Goal: Information Seeking & Learning: Learn about a topic

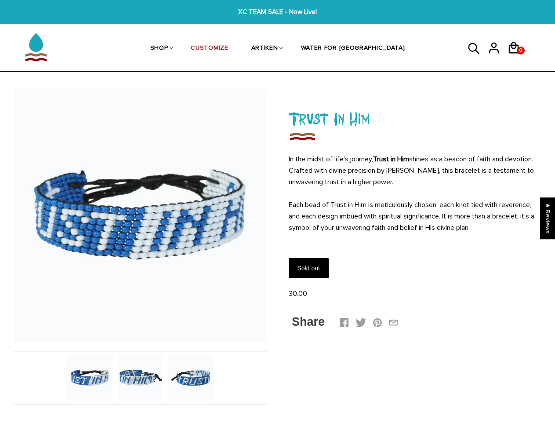
click at [277, 211] on div at bounding box center [139, 247] width 277 height 316
click at [168, 49] on link "SHOP" at bounding box center [159, 49] width 18 height 47
click at [477, 48] on icon at bounding box center [474, 48] width 13 height 21
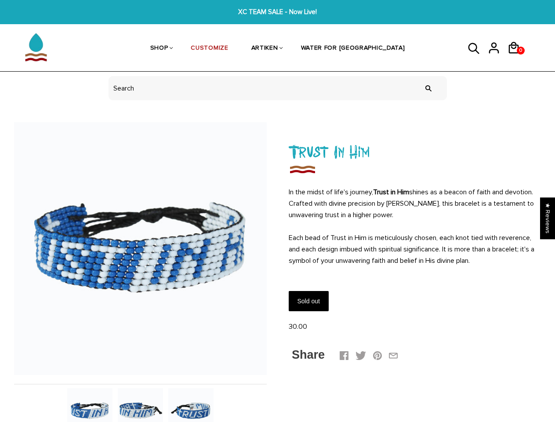
click at [139, 247] on img at bounding box center [140, 248] width 253 height 253
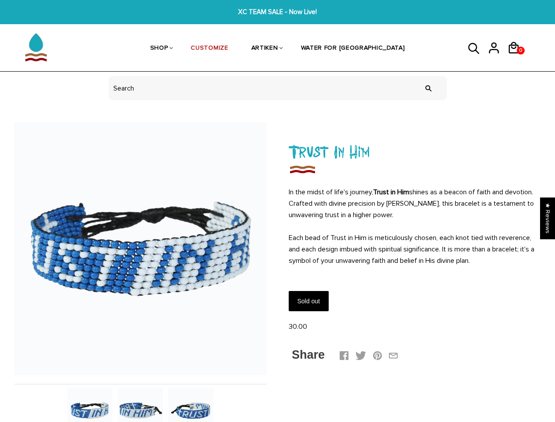
click at [140, 215] on div at bounding box center [140, 248] width 253 height 253
click at [90, 378] on div at bounding box center [139, 280] width 277 height 316
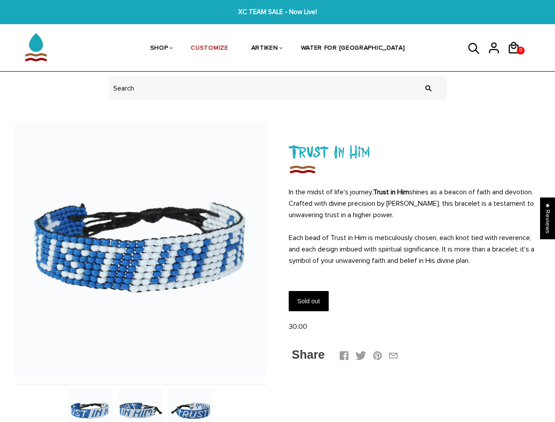
click at [140, 378] on div at bounding box center [139, 280] width 277 height 316
click at [191, 378] on div at bounding box center [139, 280] width 277 height 316
click at [548, 218] on div "★ Reviews" at bounding box center [547, 218] width 15 height 42
